Goal: Transaction & Acquisition: Book appointment/travel/reservation

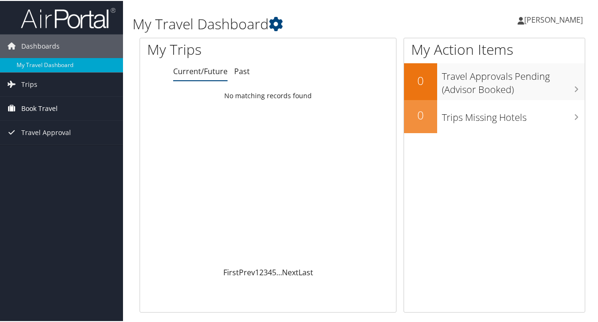
click at [39, 108] on span "Book Travel" at bounding box center [39, 108] width 36 height 24
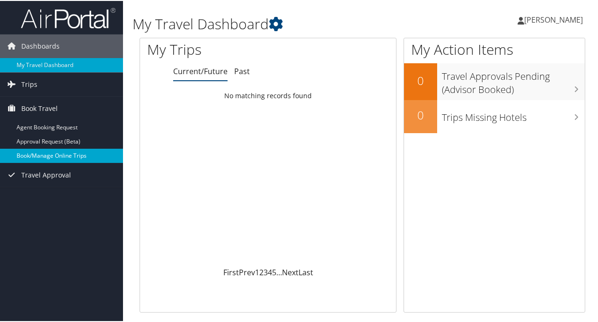
click at [33, 155] on link "Book/Manage Online Trips" at bounding box center [61, 155] width 123 height 14
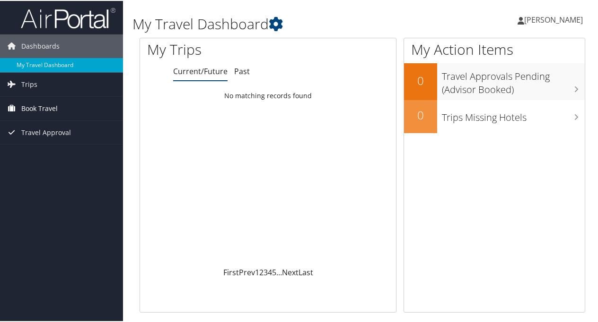
click at [35, 105] on span "Book Travel" at bounding box center [39, 108] width 36 height 24
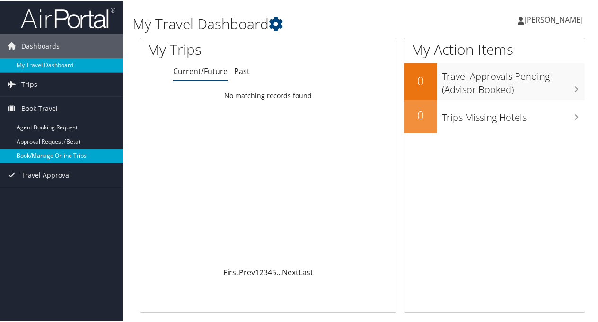
click at [46, 153] on link "Book/Manage Online Trips" at bounding box center [61, 155] width 123 height 14
